Goal: Ask a question

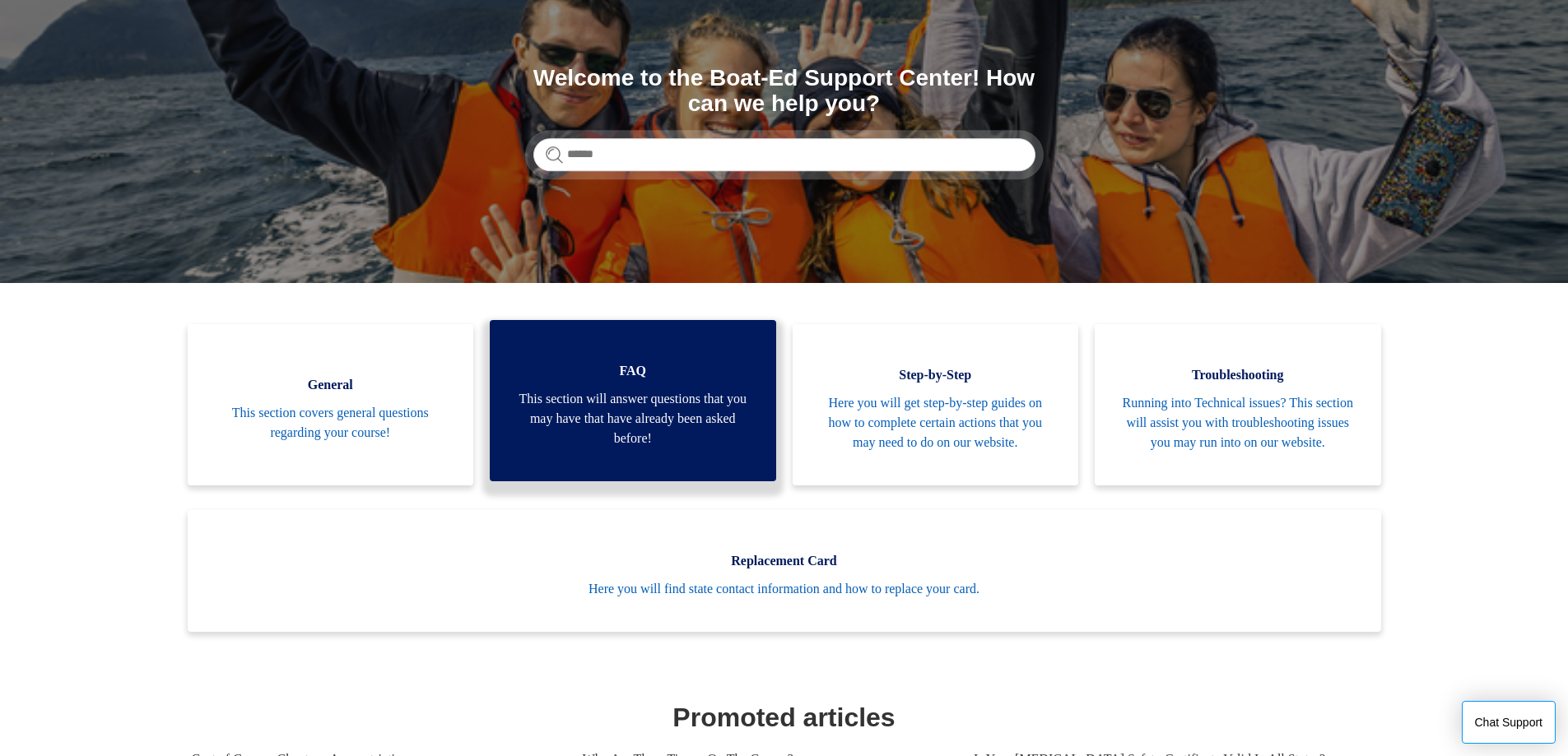
scroll to position [164, 0]
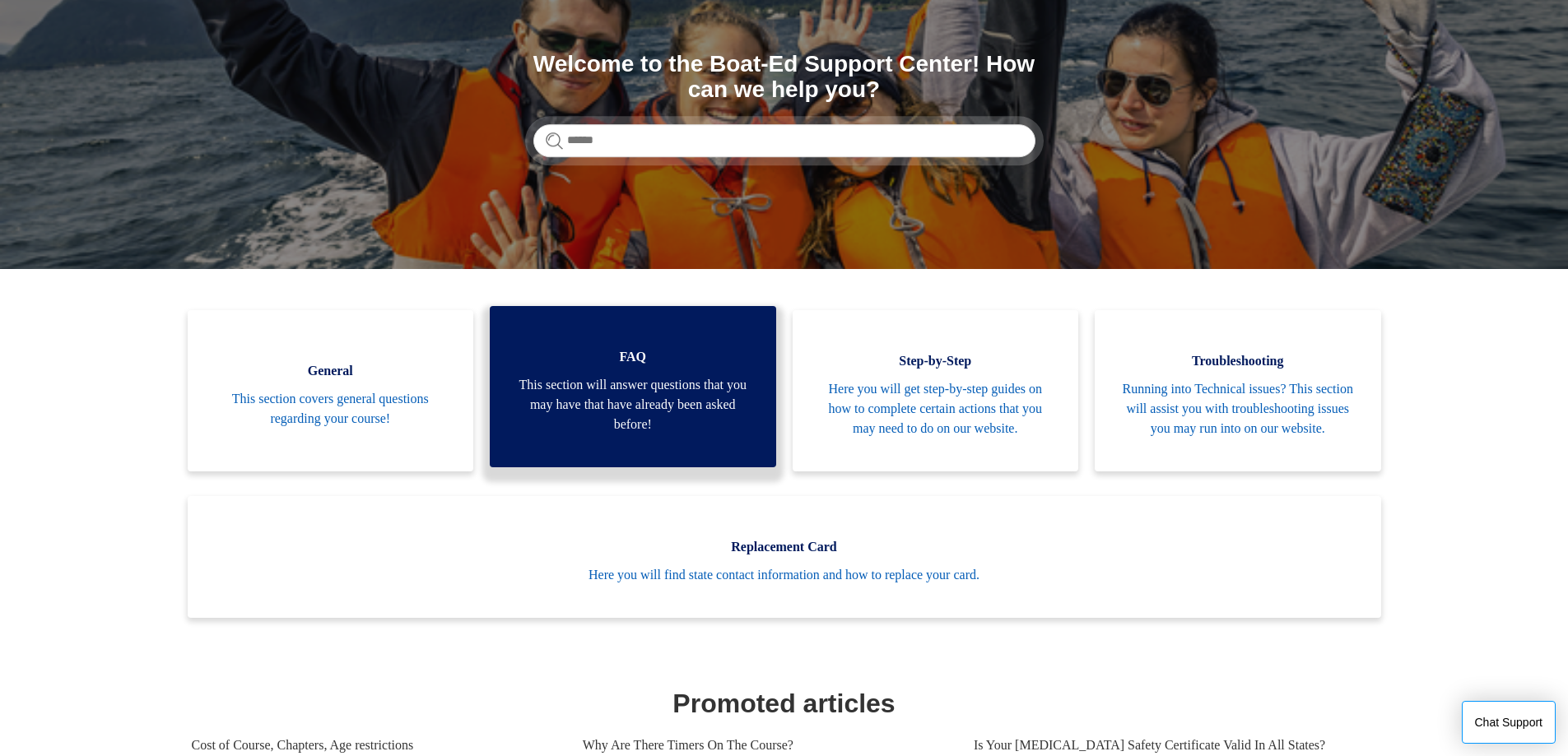
click at [661, 414] on span "This section will answer questions that you may have that have already been ask…" at bounding box center [633, 405] width 237 height 59
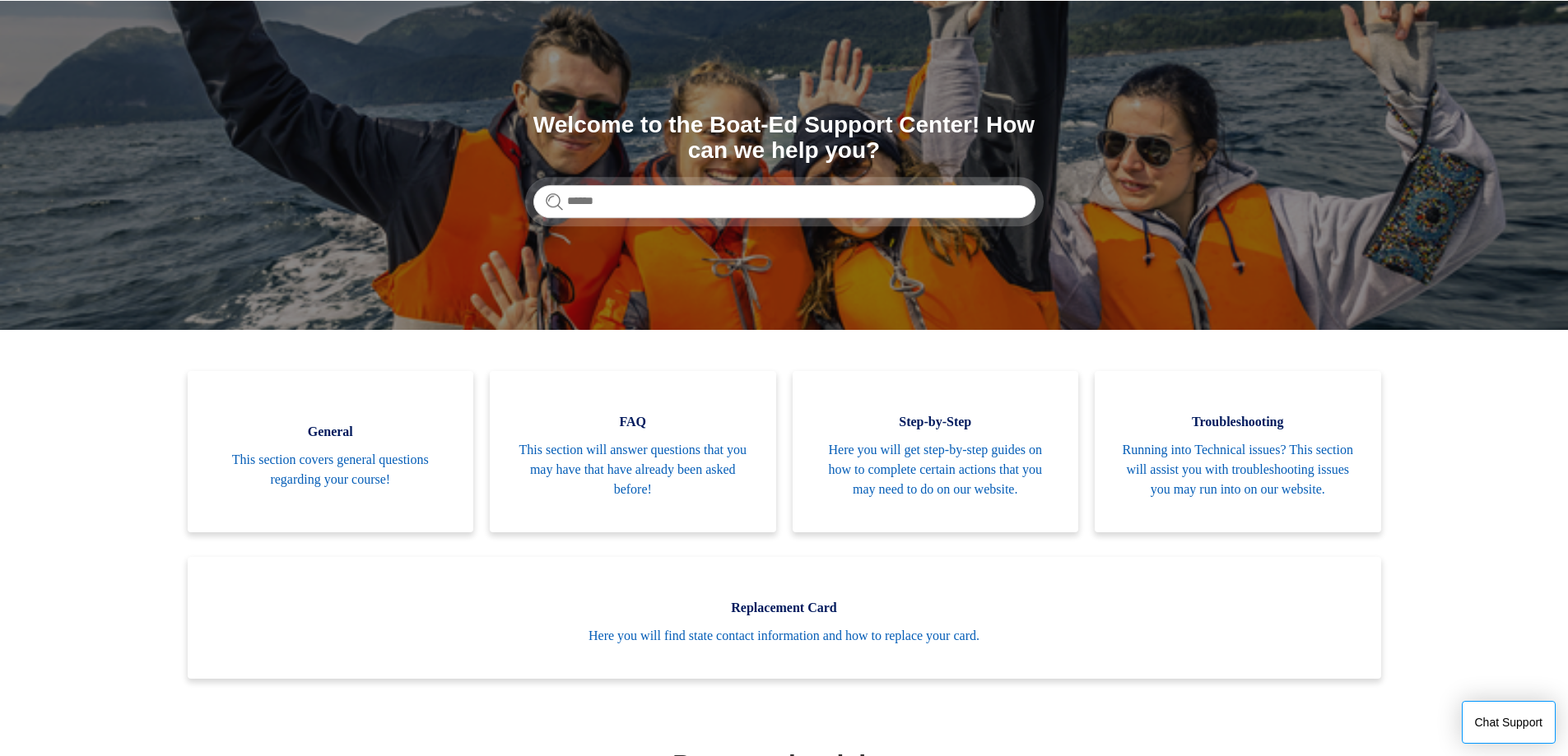
scroll to position [86, 0]
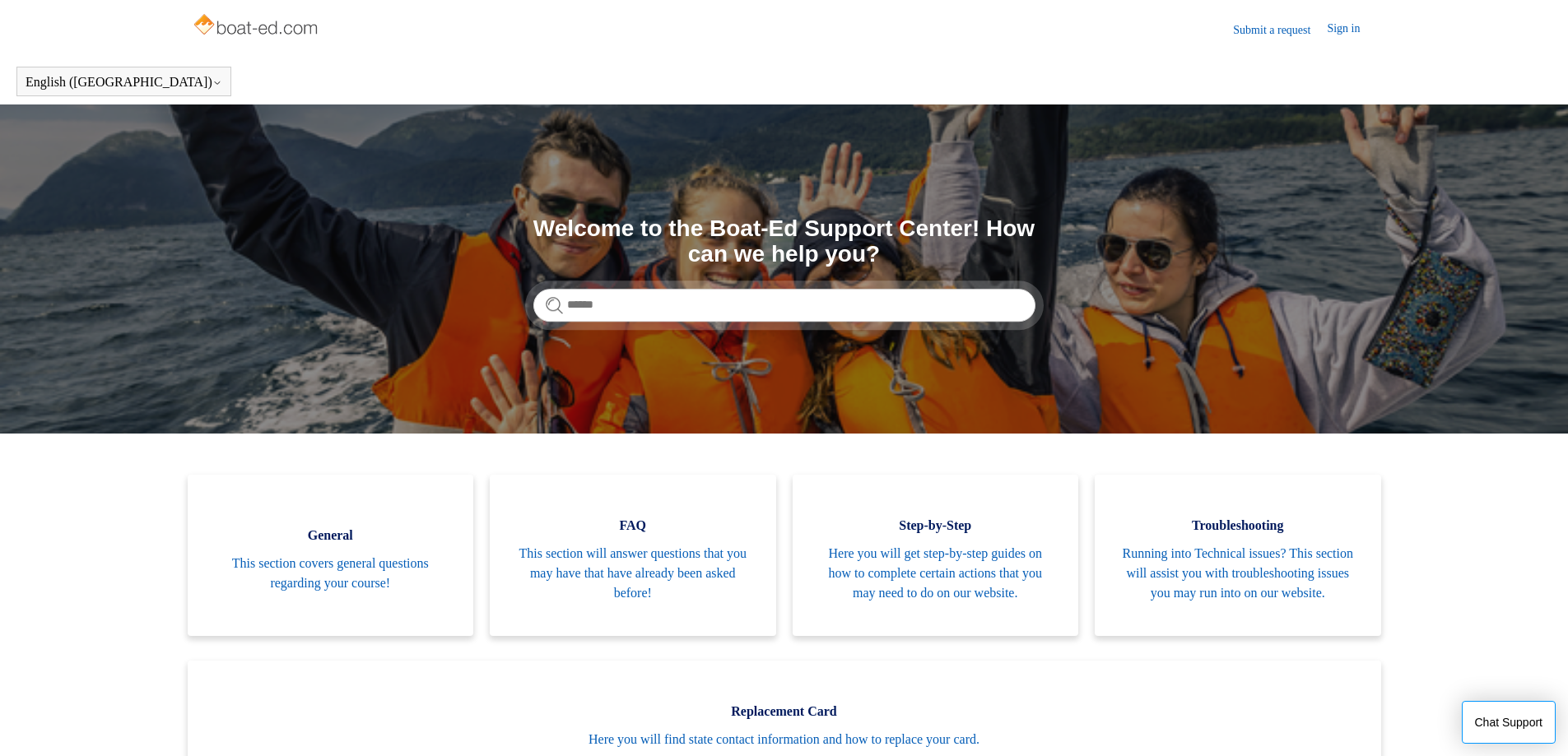
click at [1269, 29] on link "Submit a request" at bounding box center [1279, 30] width 94 height 17
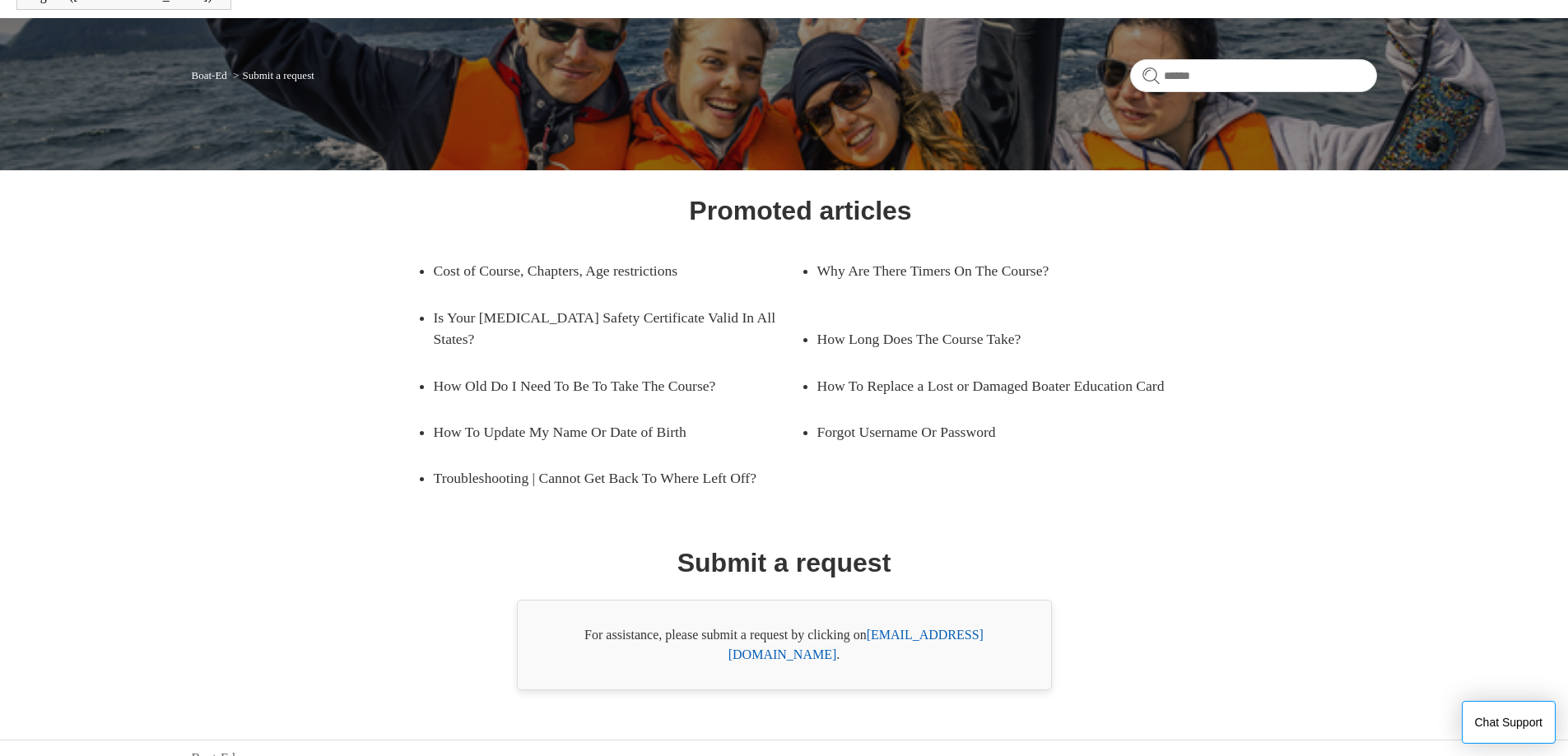
scroll to position [87, 0]
drag, startPoint x: 870, startPoint y: 632, endPoint x: 1020, endPoint y: 632, distance: 150.0
click at [1020, 632] on div "For assistance, please submit a request by clicking on support@boat-ed.com ." at bounding box center [784, 644] width 535 height 90
copy div "support@boat-ed.com ."
